Goal: Information Seeking & Learning: Learn about a topic

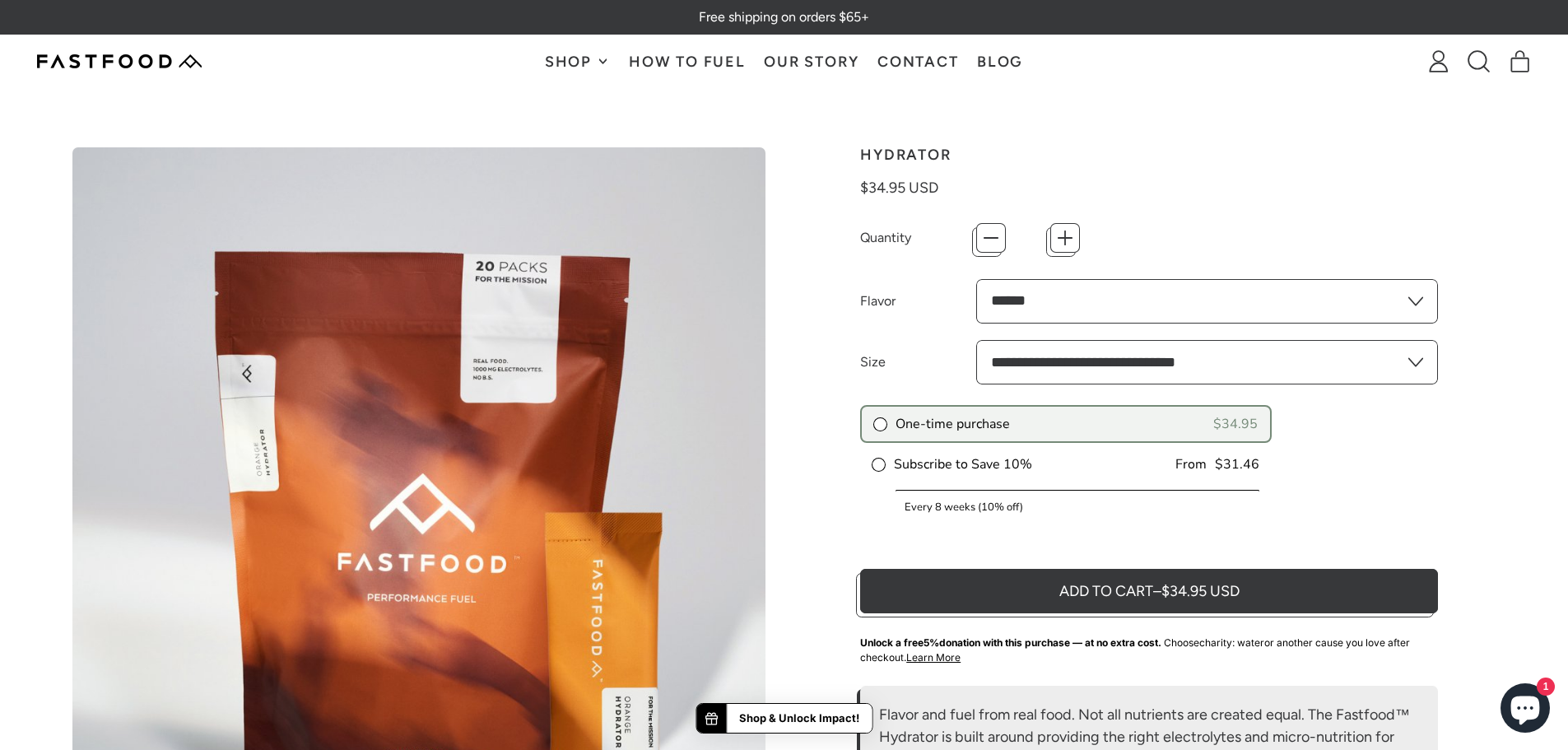
click at [582, 58] on span "Shop" at bounding box center [571, 62] width 51 height 14
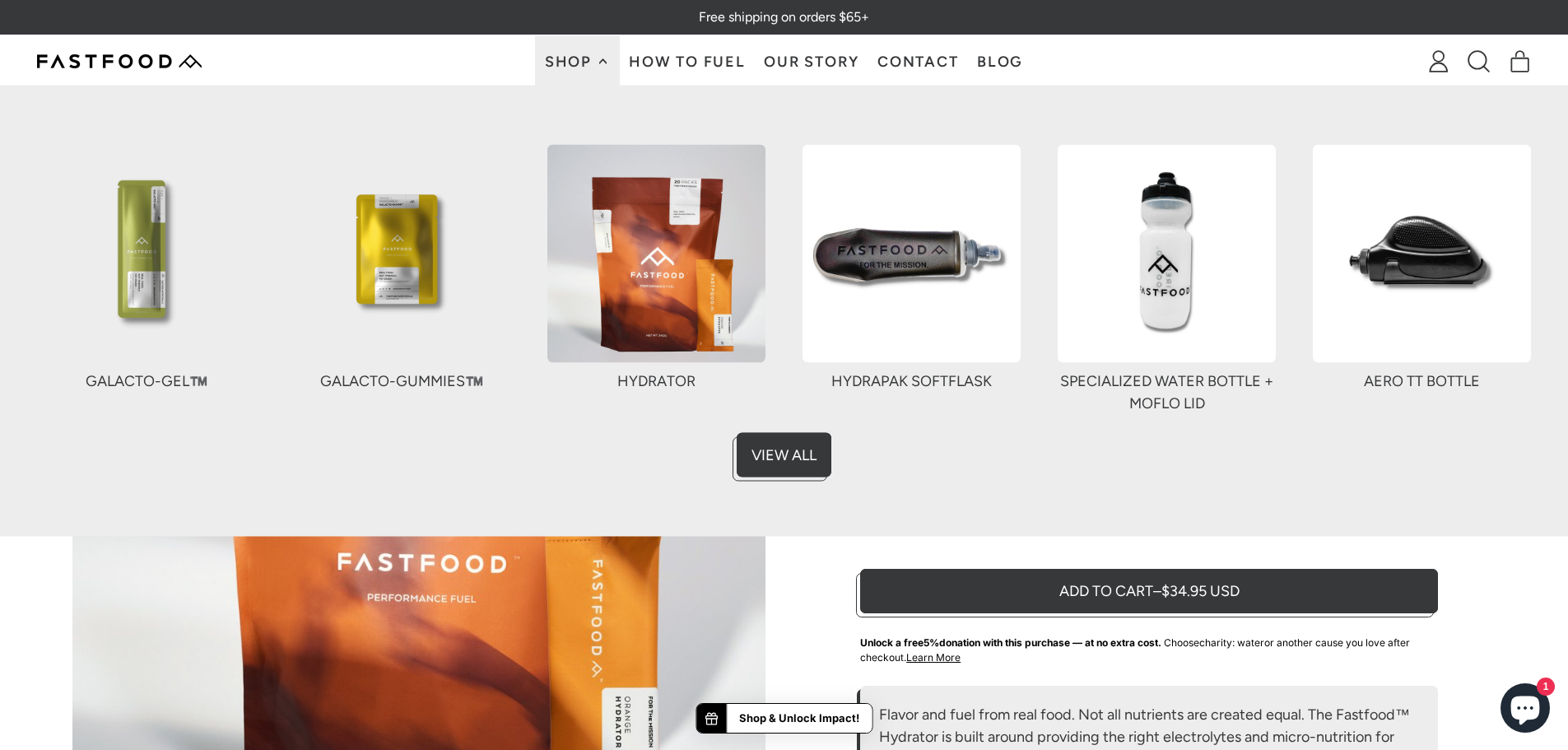
click at [104, 53] on div at bounding box center [120, 62] width 165 height 33
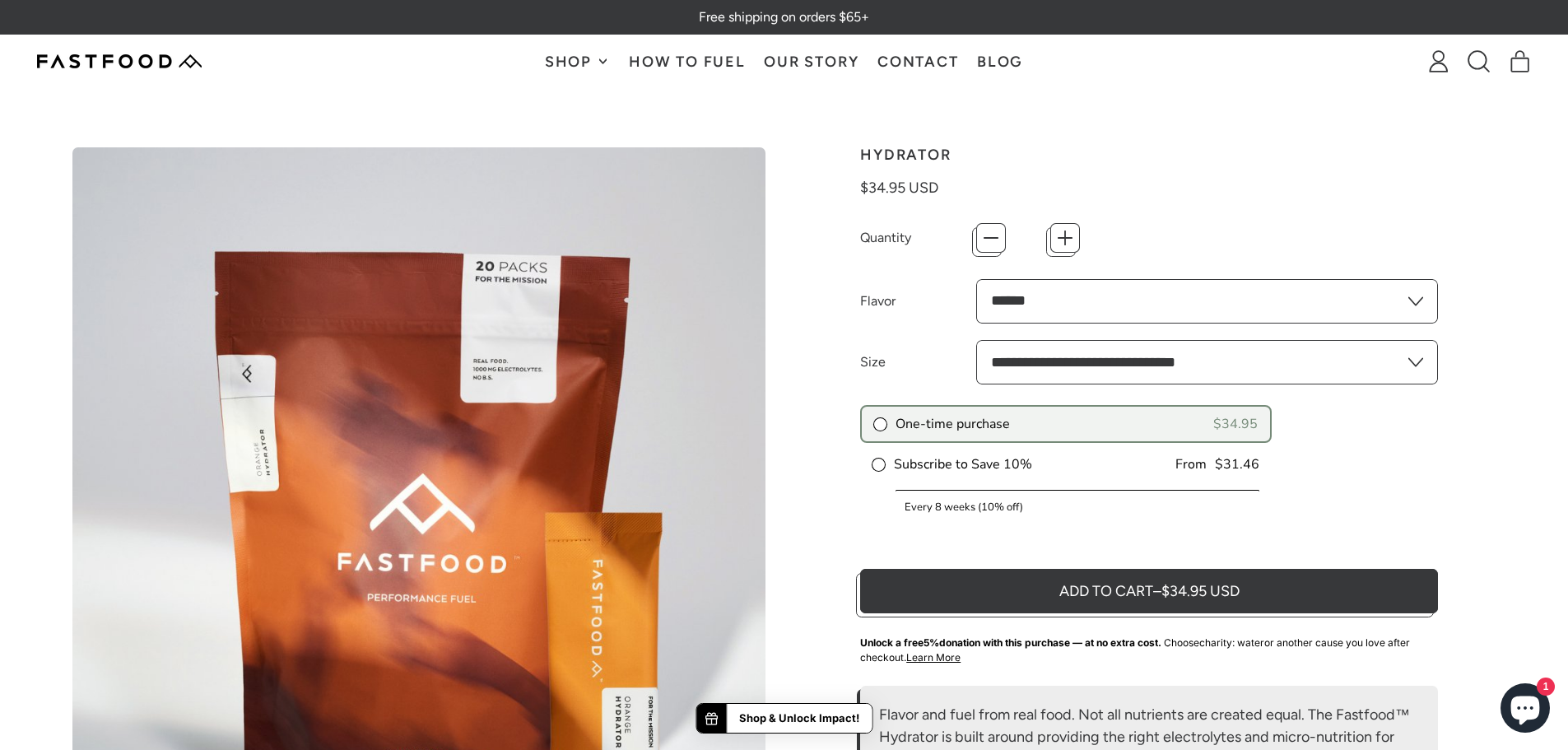
click at [127, 64] on img at bounding box center [120, 61] width 165 height 14
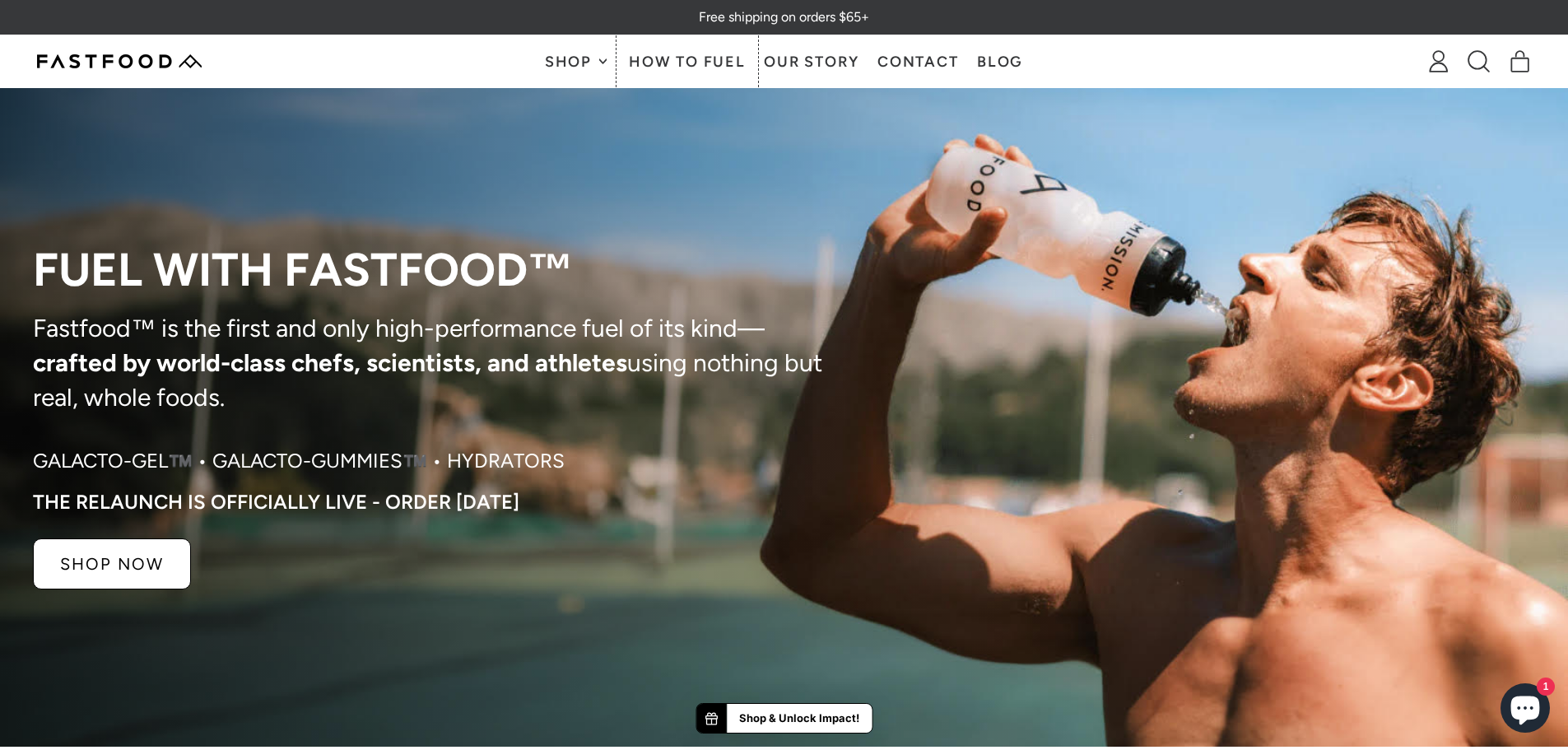
click at [704, 58] on link "How To Fuel" at bounding box center [687, 61] width 135 height 52
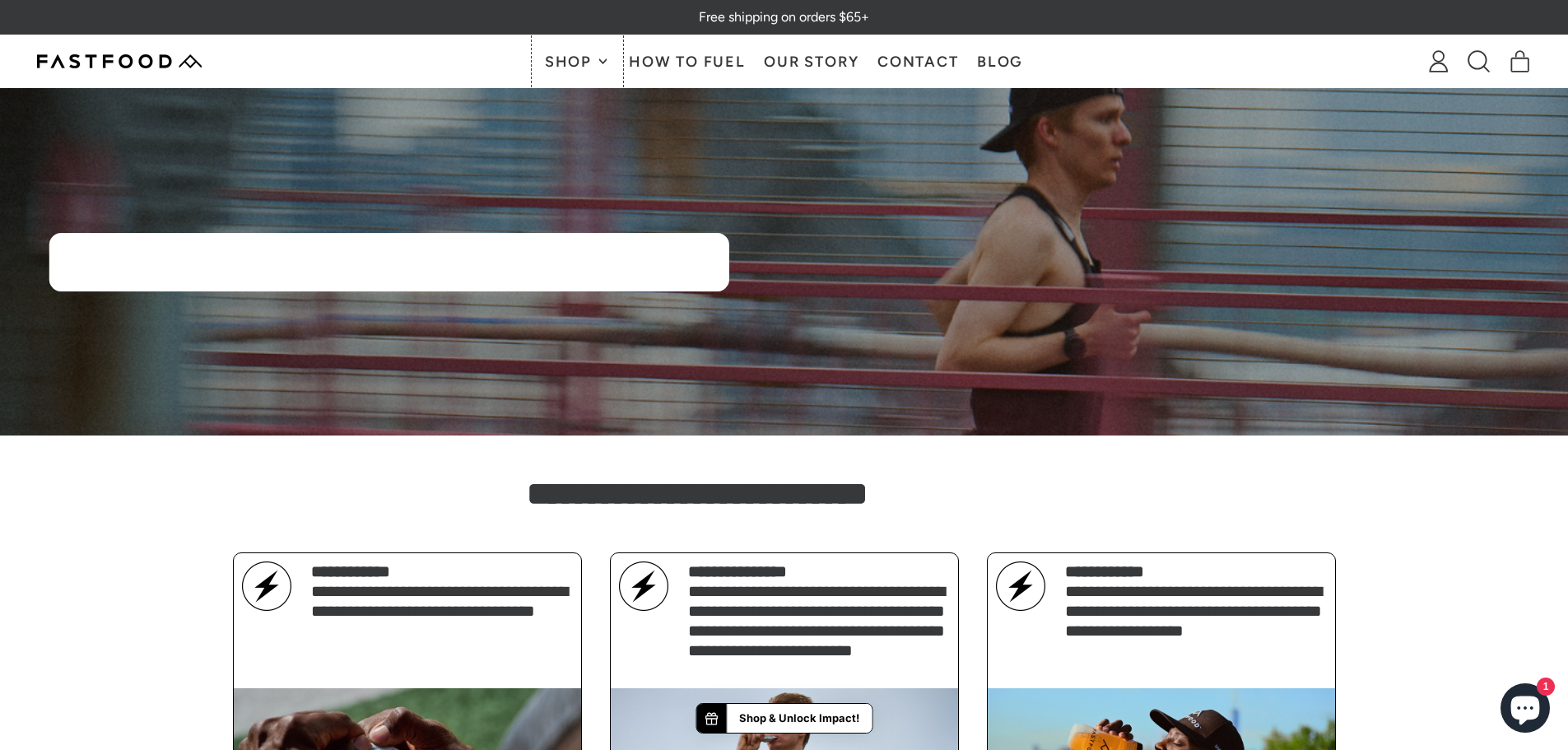
click at [576, 52] on button "Shop" at bounding box center [577, 61] width 84 height 52
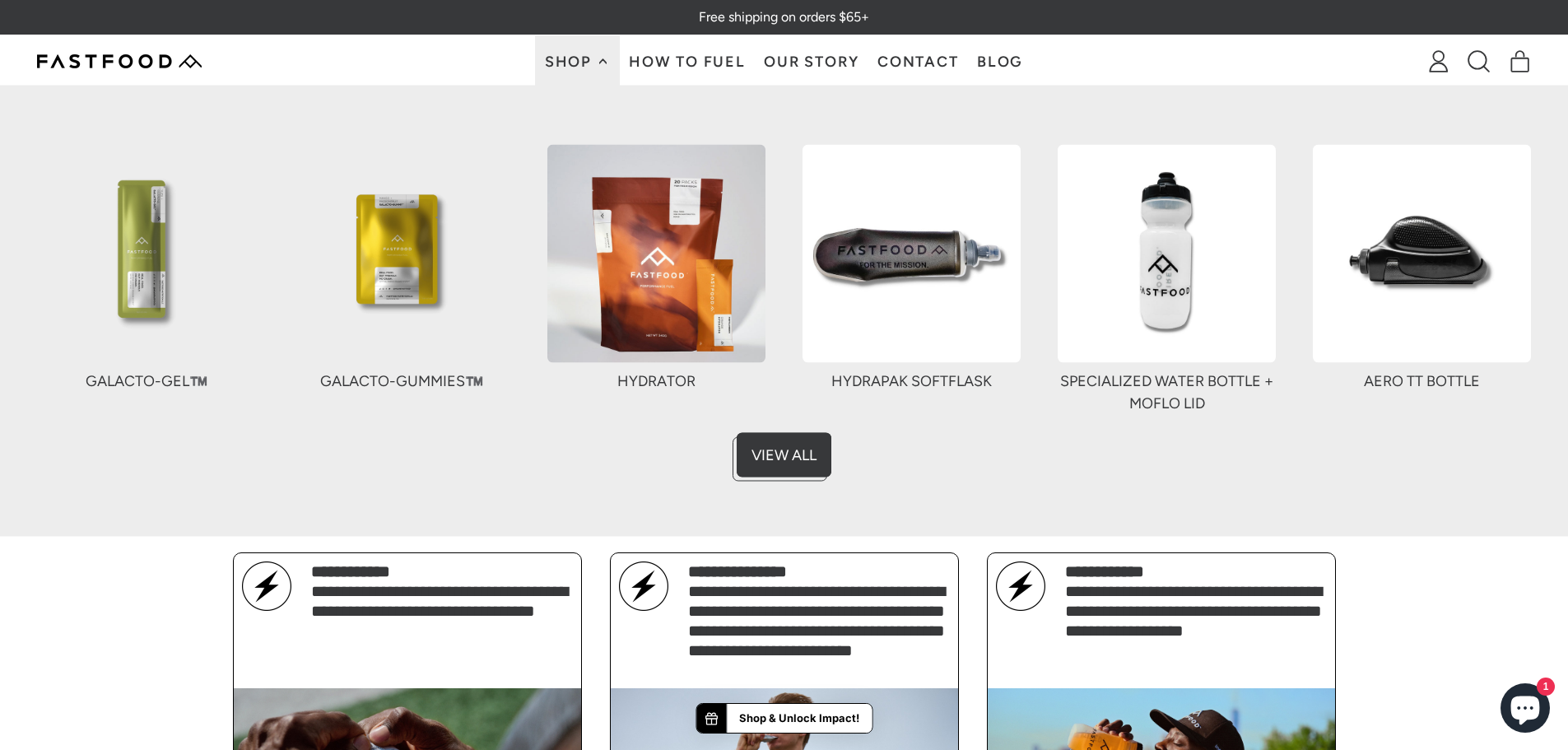
click at [654, 380] on div "Hydrator" at bounding box center [656, 380] width 218 height 23
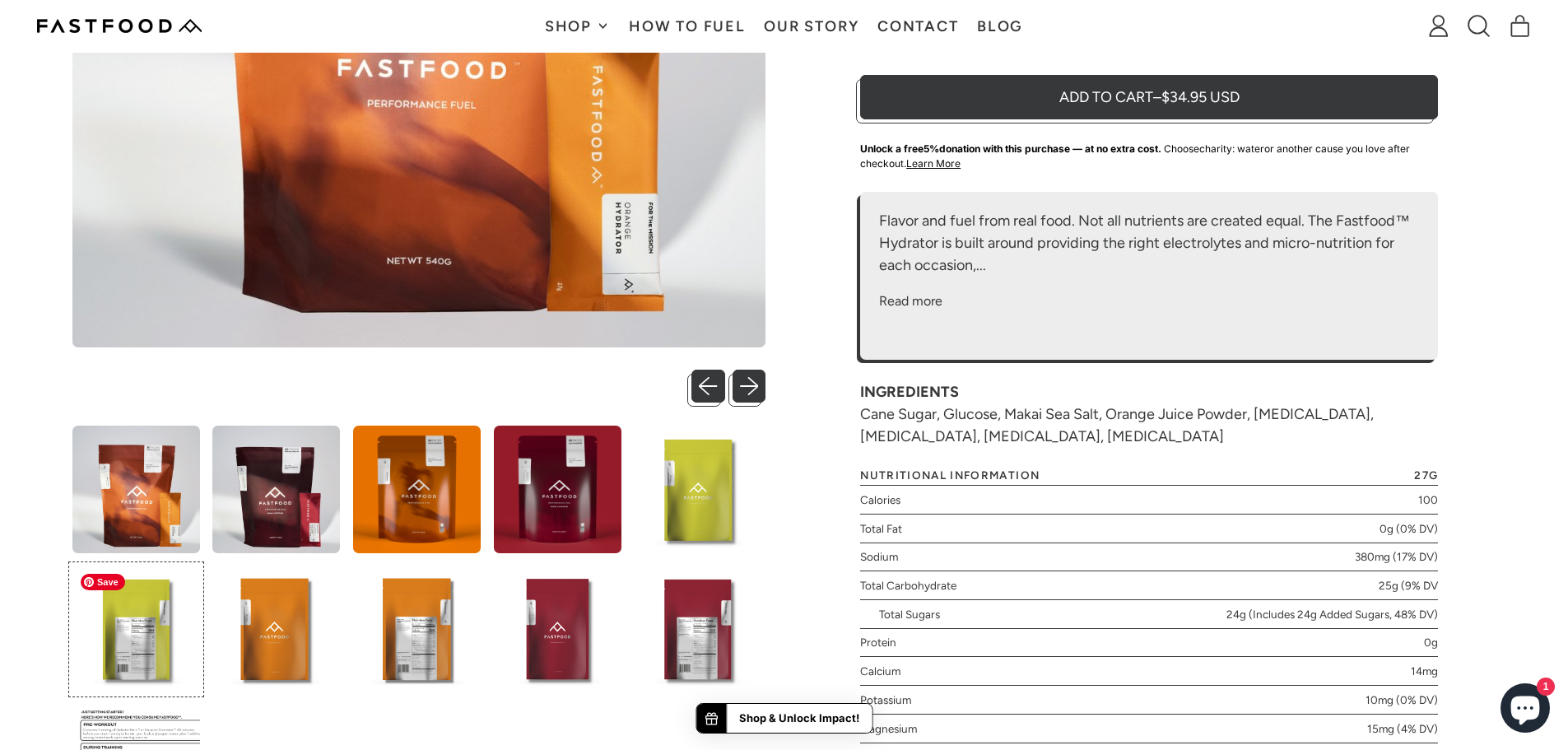
click at [119, 626] on img at bounding box center [136, 629] width 128 height 128
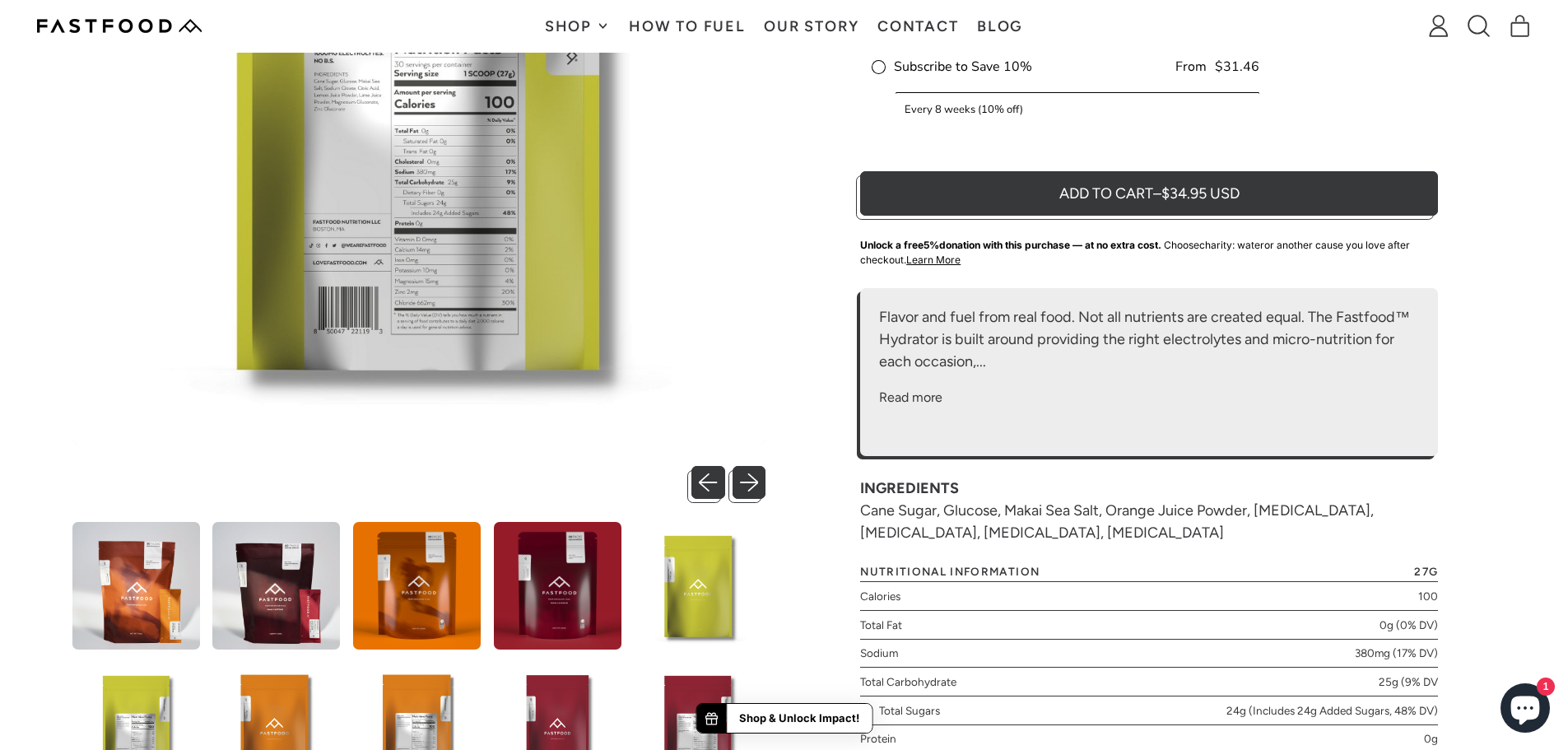
scroll to position [329, 0]
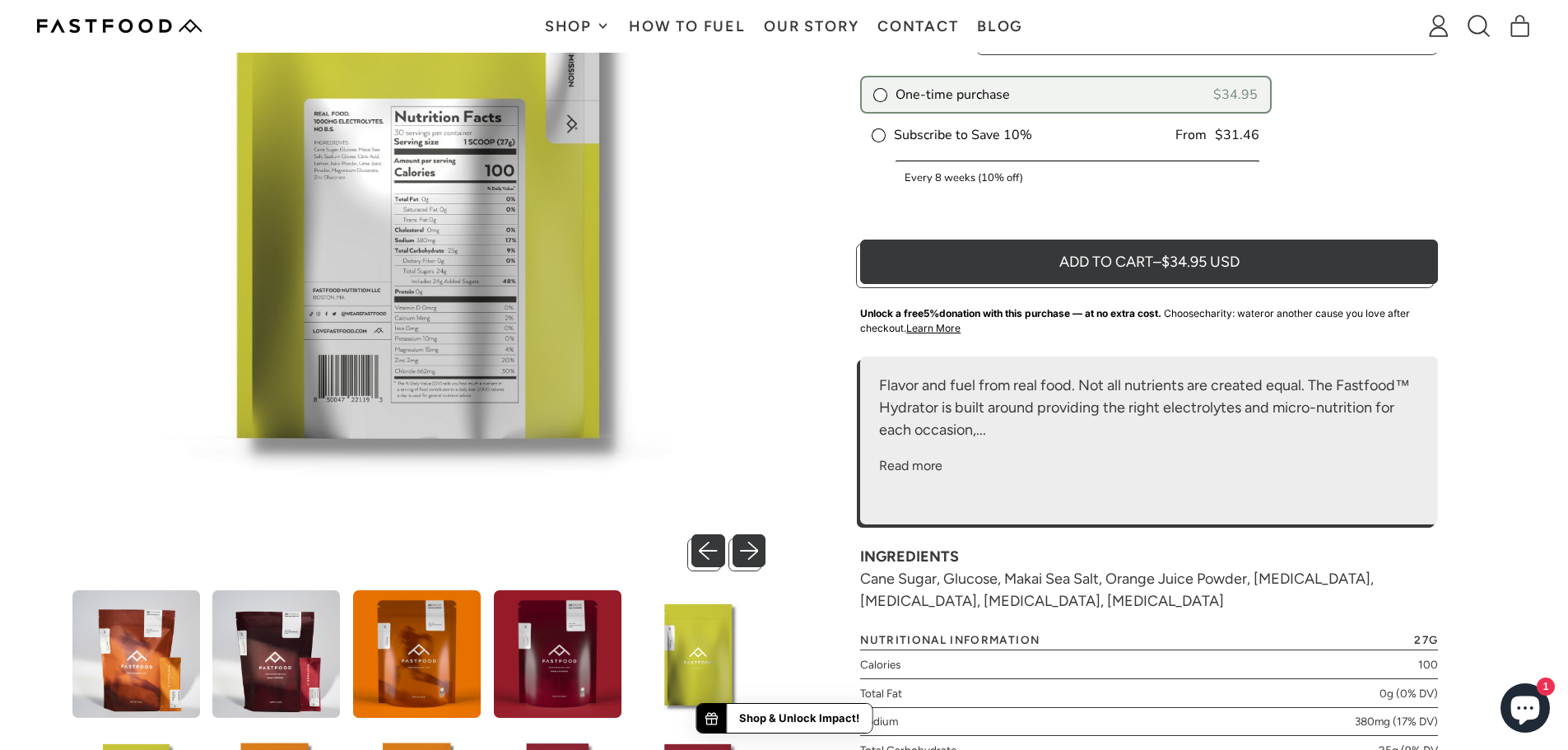
click at [430, 241] on img at bounding box center [419, 165] width 694 height 694
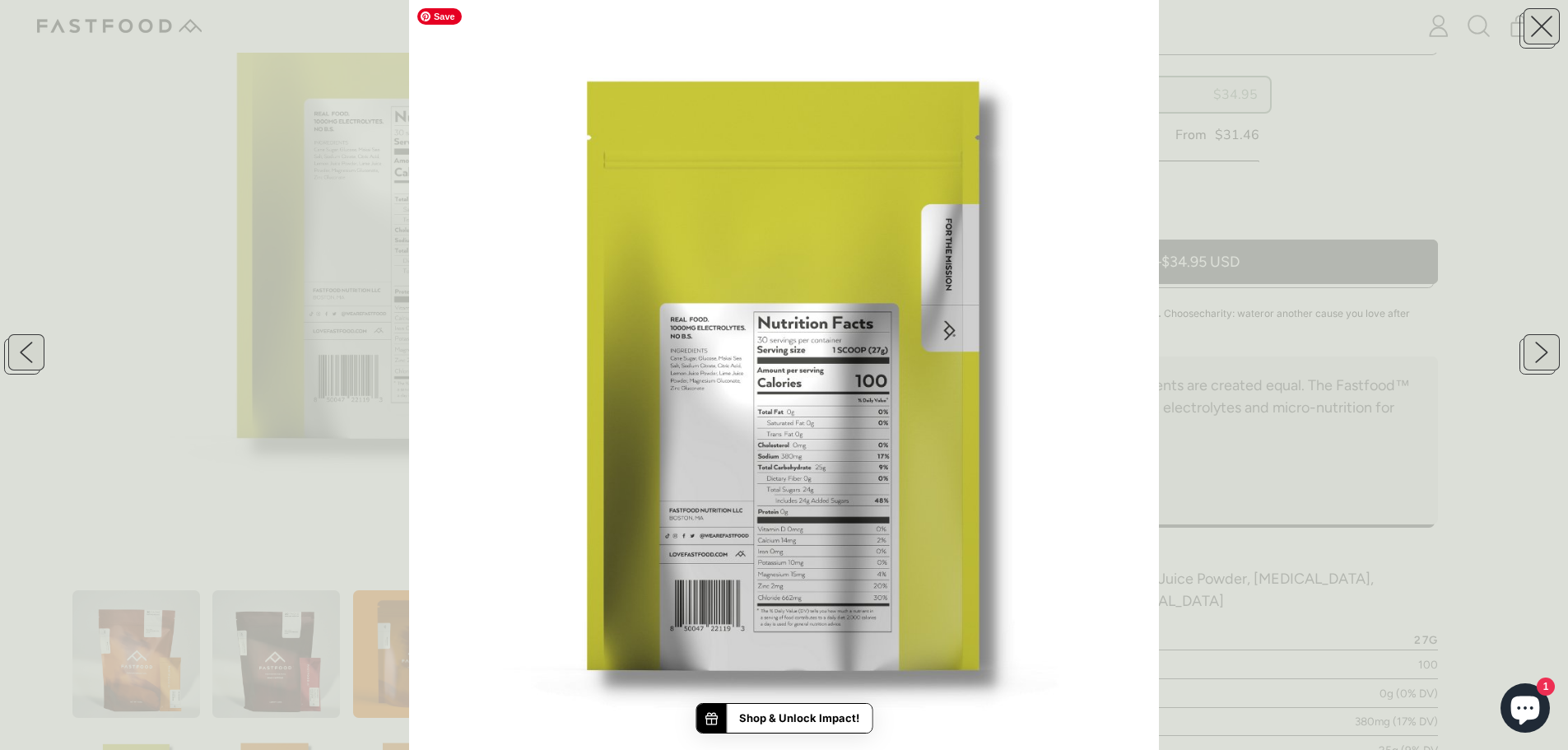
click at [794, 482] on img at bounding box center [784, 375] width 750 height 750
